Goal: Task Accomplishment & Management: Manage account settings

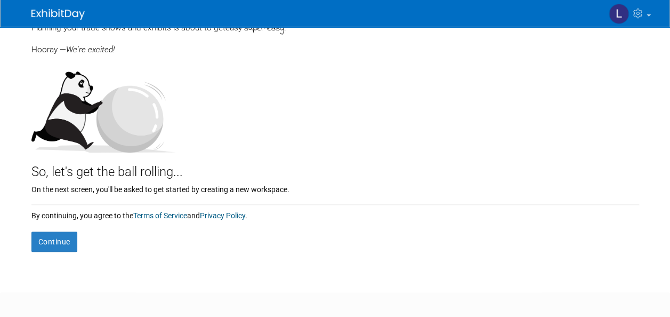
scroll to position [74, 0]
click at [53, 241] on button "Continue" at bounding box center [54, 241] width 46 height 20
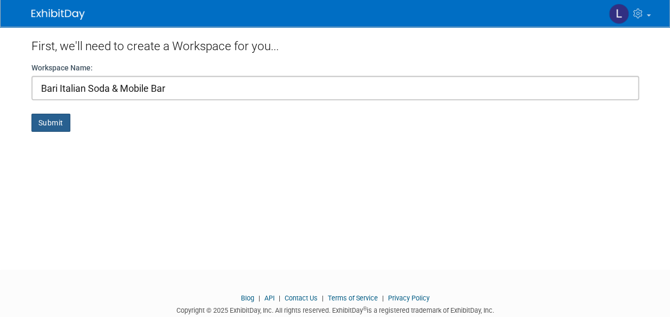
type input "Bari Italian Soda & Mobile Bar"
click at [45, 118] on button "Submit" at bounding box center [50, 123] width 39 height 18
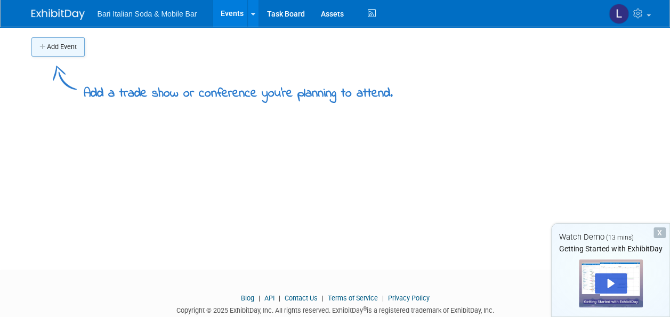
click at [47, 45] on button "Add Event" at bounding box center [57, 46] width 53 height 19
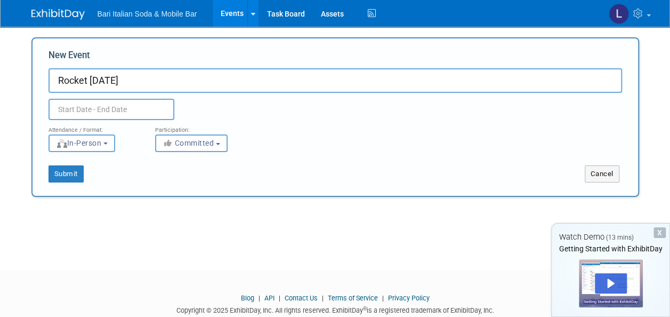
type input "Rocket [DATE]"
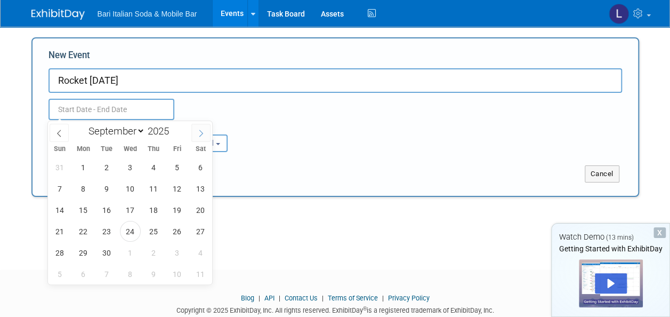
click at [202, 132] on icon at bounding box center [200, 133] width 7 height 7
select select "9"
click at [127, 253] on span "29" at bounding box center [130, 252] width 21 height 21
type input "Oct 29, 2025 to Oct 29, 2025"
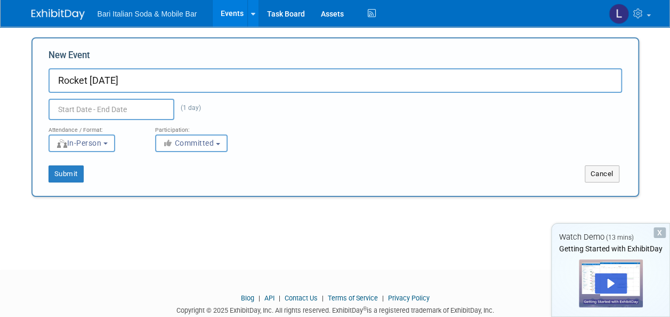
type input "Oct 29, 2025 to Oct 29, 2025"
click at [382, 160] on div "Submit Cancel" at bounding box center [336, 167] width 590 height 30
click at [62, 170] on button "Submit" at bounding box center [66, 173] width 35 height 17
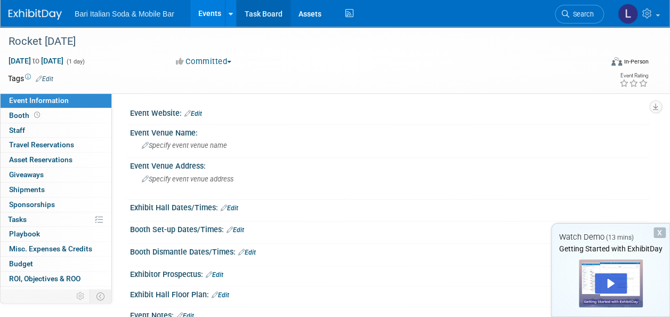
click at [260, 13] on link "Task Board" at bounding box center [264, 13] width 54 height 27
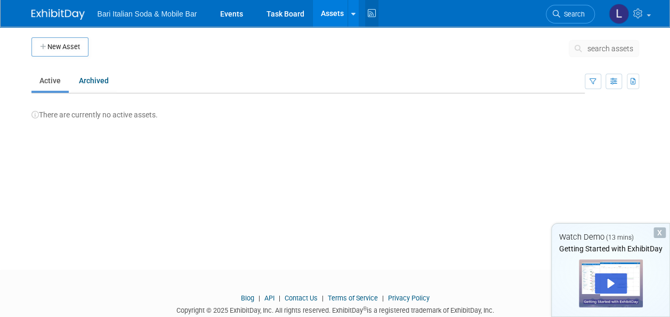
click at [370, 15] on icon at bounding box center [371, 13] width 13 height 17
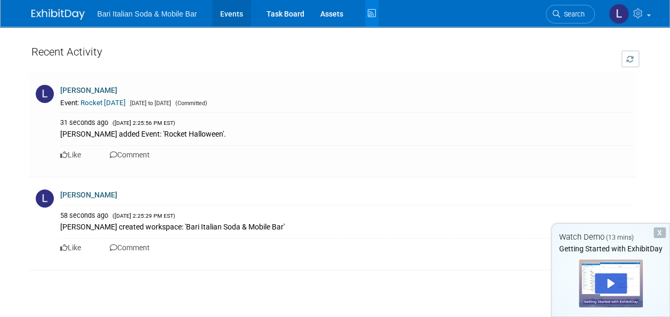
click at [239, 17] on link "Events" at bounding box center [231, 13] width 39 height 27
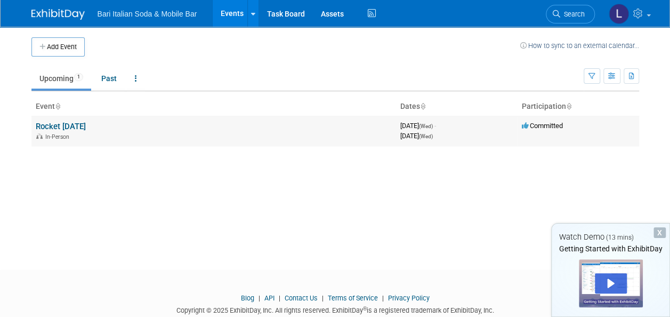
click at [76, 128] on link "Rocket [DATE]" at bounding box center [61, 127] width 50 height 10
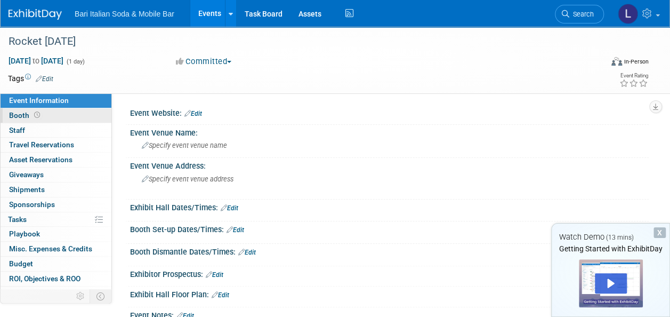
click at [21, 115] on span "Booth" at bounding box center [25, 115] width 33 height 9
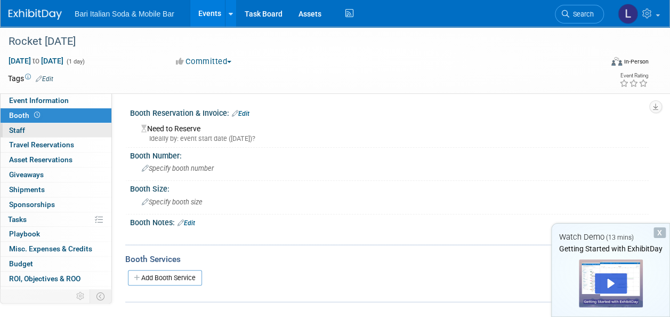
click at [18, 126] on span "Staff 0" at bounding box center [17, 130] width 16 height 9
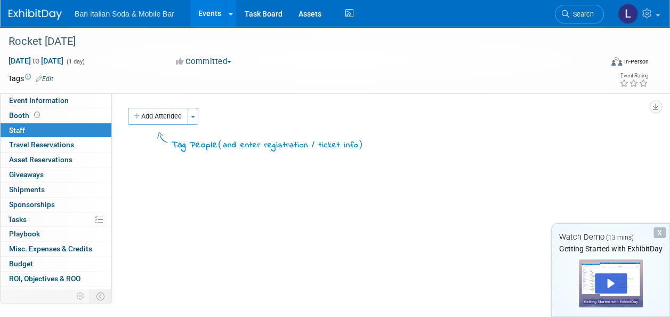
scroll to position [24, 0]
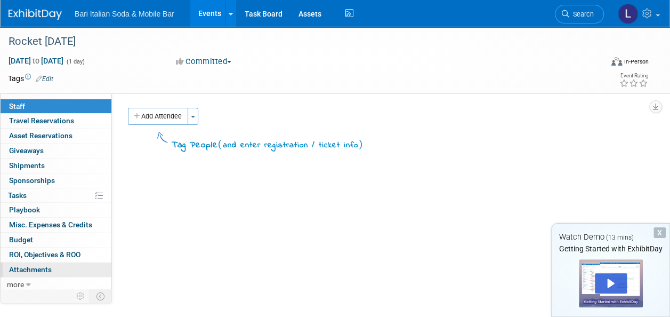
click at [28, 272] on link "0 Attachments 0" at bounding box center [56, 269] width 111 height 14
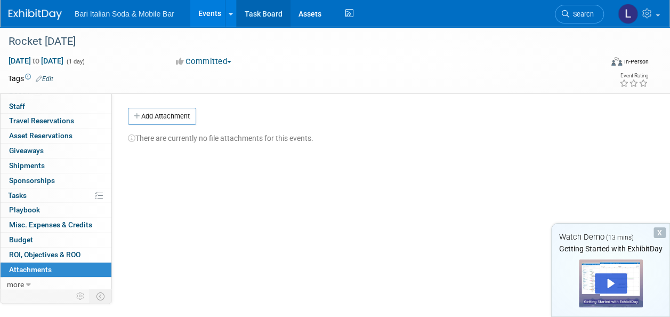
click at [265, 19] on link "Task Board" at bounding box center [264, 13] width 54 height 27
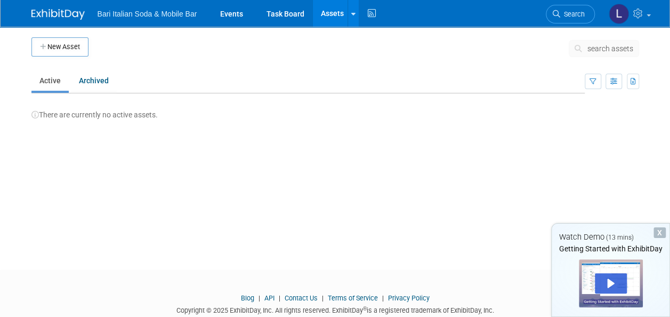
click at [660, 228] on div "X" at bounding box center [660, 232] width 12 height 11
